Goal: Task Accomplishment & Management: Complete application form

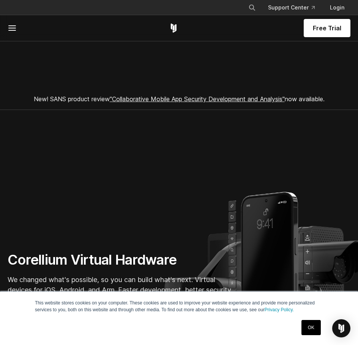
click at [10, 33] on div "Free Trial" at bounding box center [179, 28] width 343 height 26
click at [13, 28] on line at bounding box center [12, 28] width 7 height 0
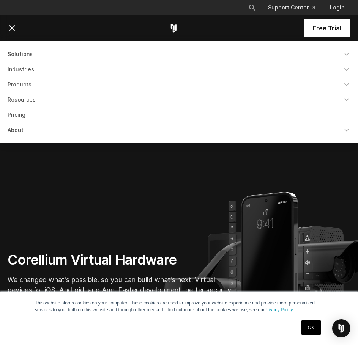
click at [121, 211] on section "Corellium Virtual Hardware We changed what's possible, so you can build what's …" at bounding box center [179, 260] width 358 height 300
click at [318, 27] on span "Free Trial" at bounding box center [327, 28] width 28 height 9
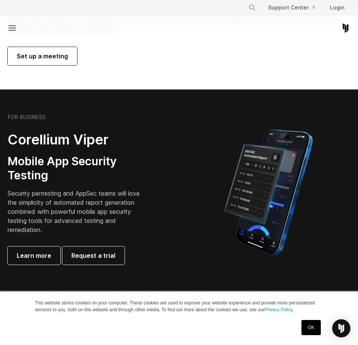
scroll to position [76, 0]
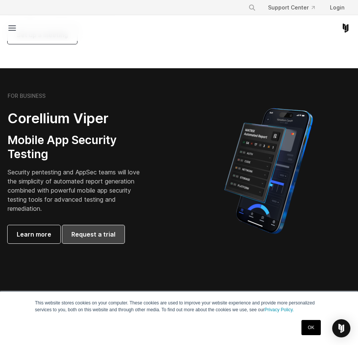
click at [98, 233] on span "Request a trial" at bounding box center [93, 234] width 44 height 9
